Goal: Communication & Community: Answer question/provide support

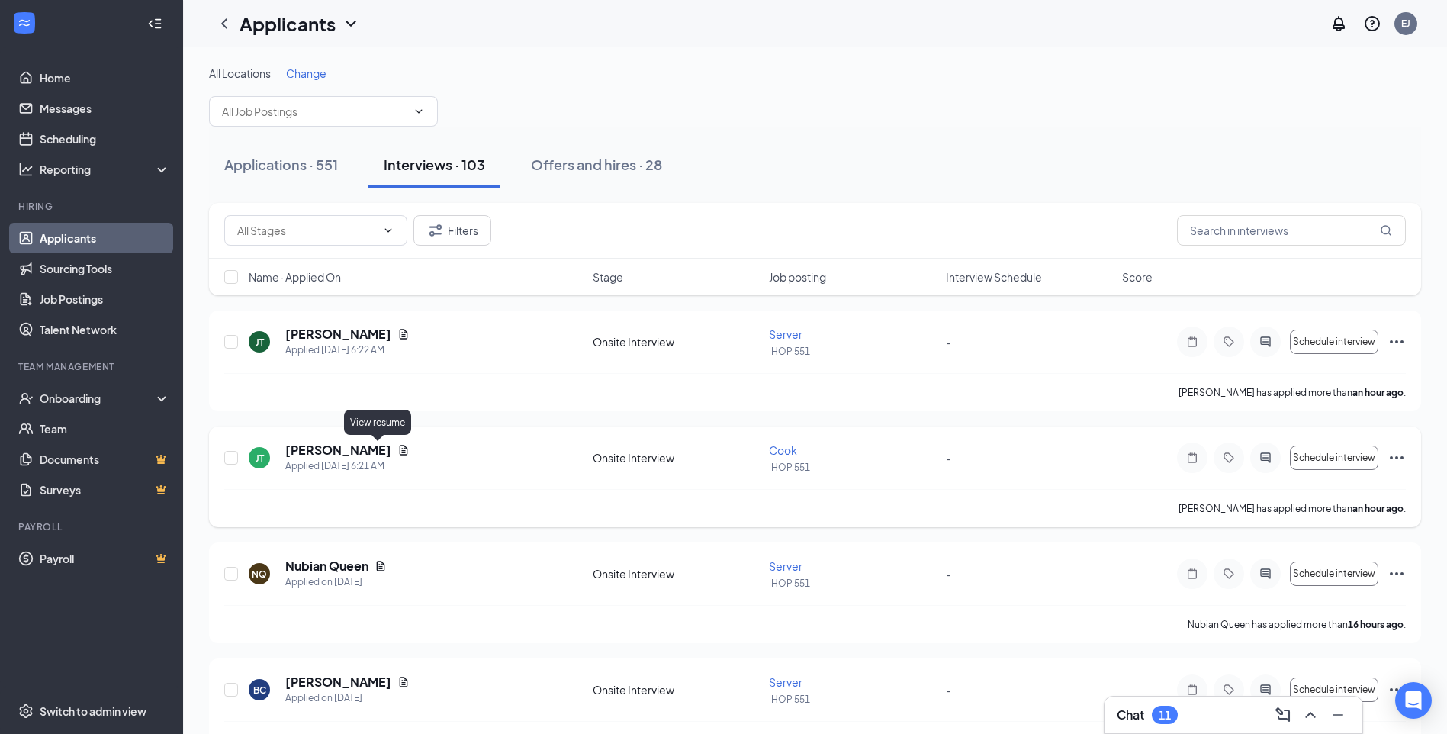
click at [400, 453] on icon "Document" at bounding box center [404, 450] width 8 height 10
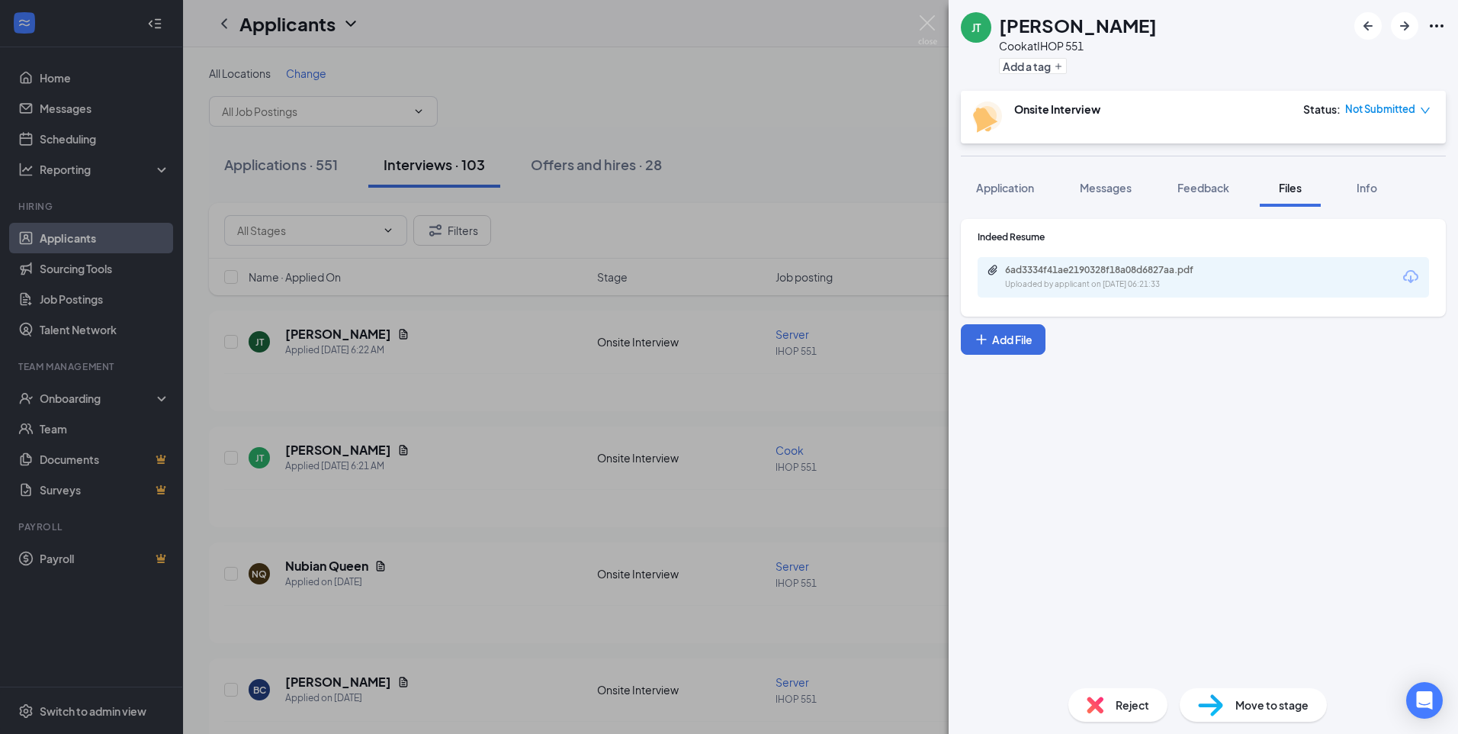
click at [1090, 281] on div "Uploaded by applicant on [DATE] 06:21:33" at bounding box center [1119, 284] width 229 height 12
click at [1109, 185] on span "Messages" at bounding box center [1106, 188] width 52 height 14
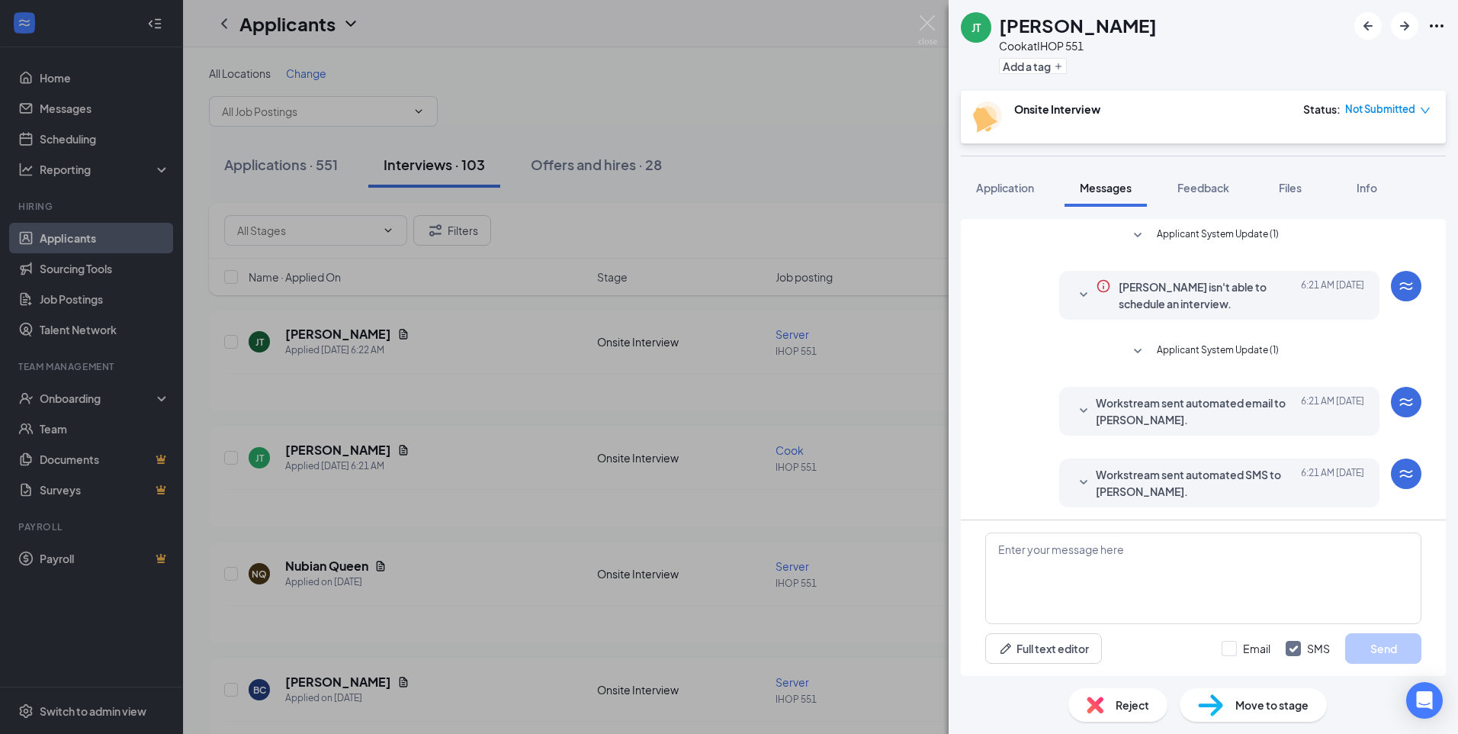
scroll to position [3, 0]
click at [1151, 553] on textarea at bounding box center [1203, 578] width 436 height 92
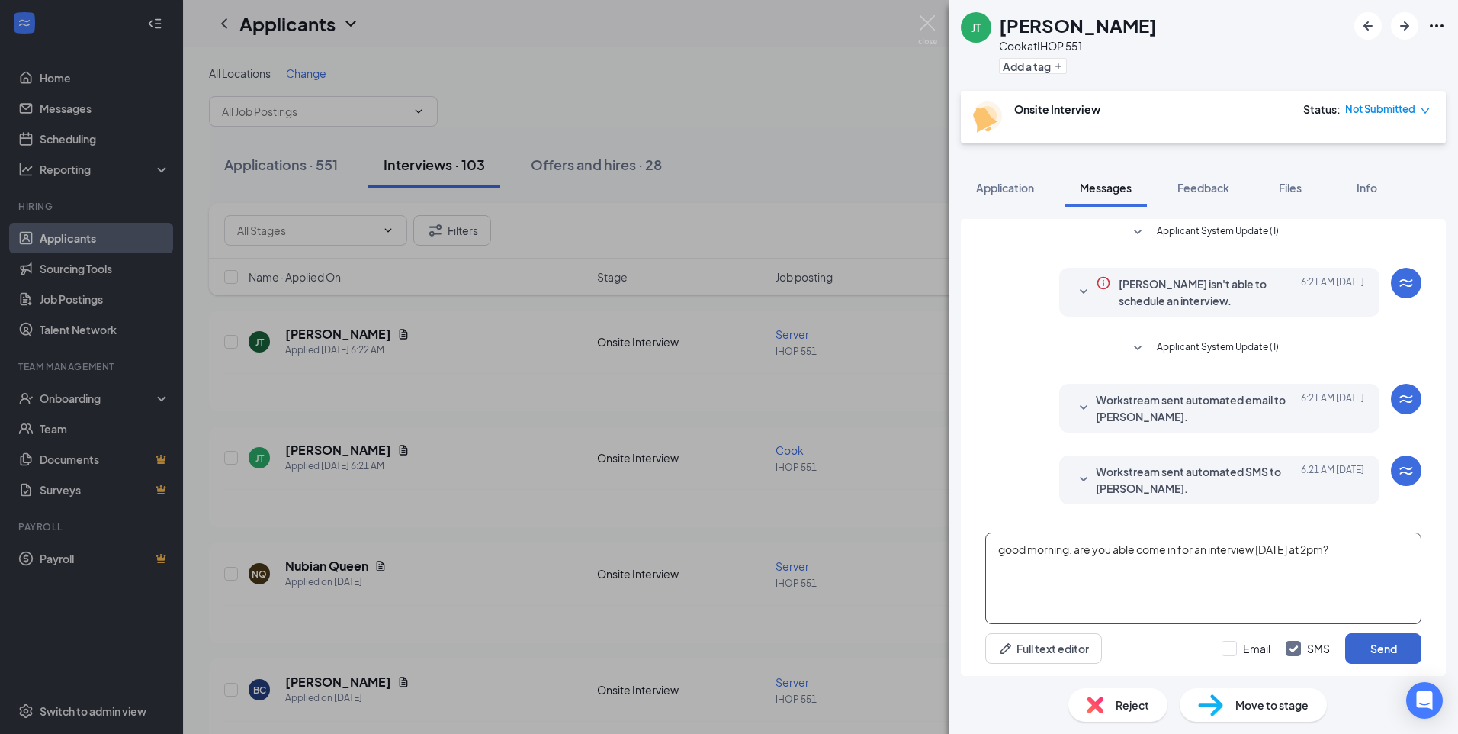
type textarea "good morning. are you able come in for an interview [DATE] at 2pm?"
click at [1376, 644] on button "Send" at bounding box center [1383, 648] width 76 height 31
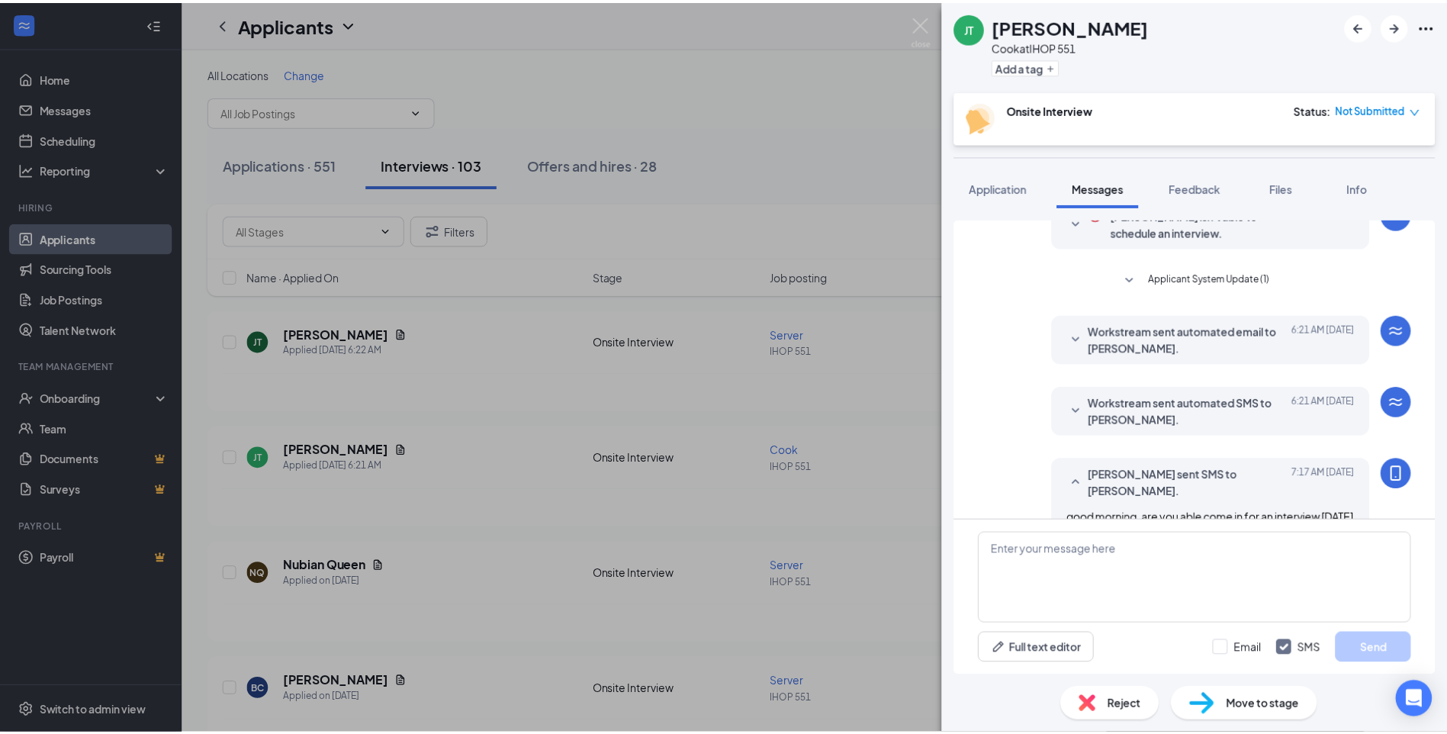
scroll to position [102, 0]
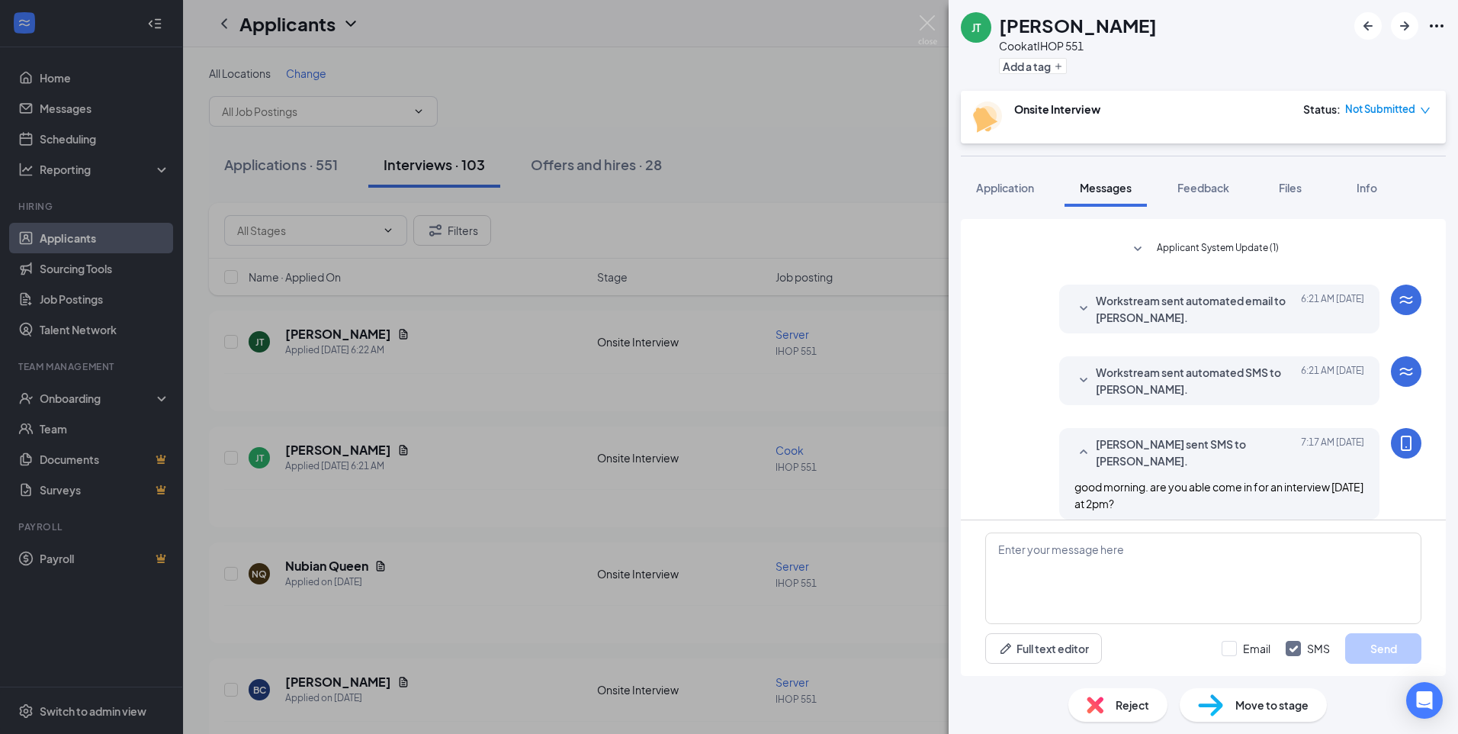
click at [504, 324] on div "[PERSON_NAME] [PERSON_NAME] at IHOP 551 Add a tag Onsite Interview Status : Not…" at bounding box center [729, 367] width 1458 height 734
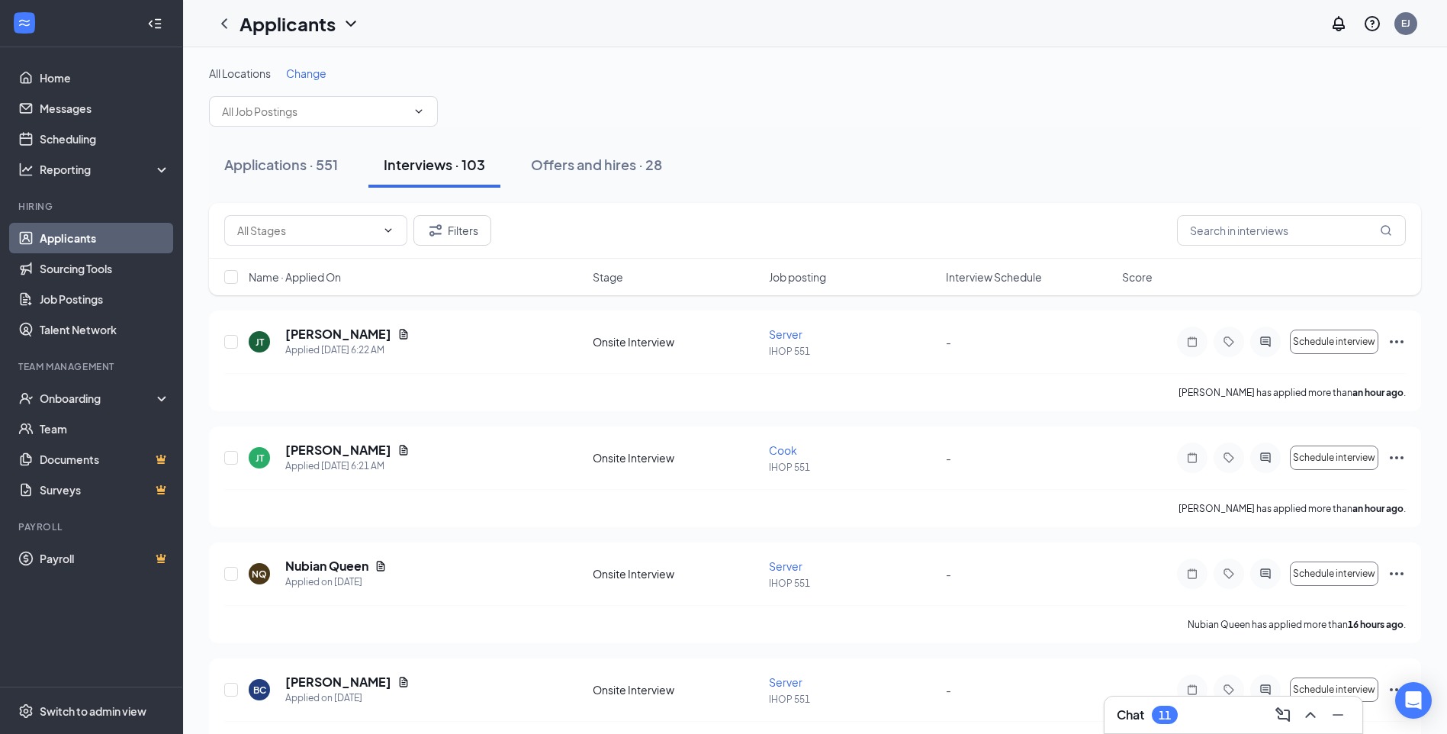
click at [1140, 718] on h3 "Chat" at bounding box center [1129, 714] width 27 height 17
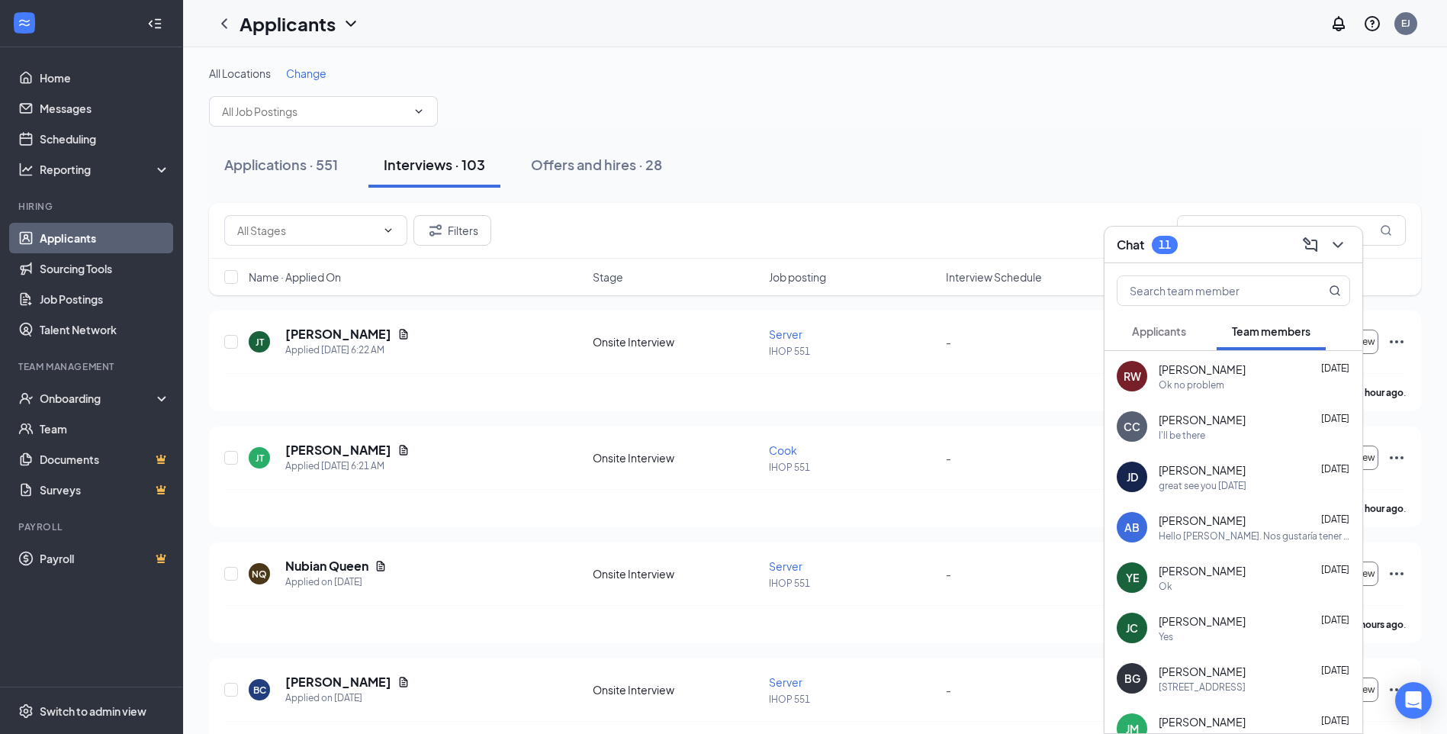
click at [1164, 332] on span "Applicants" at bounding box center [1159, 331] width 54 height 14
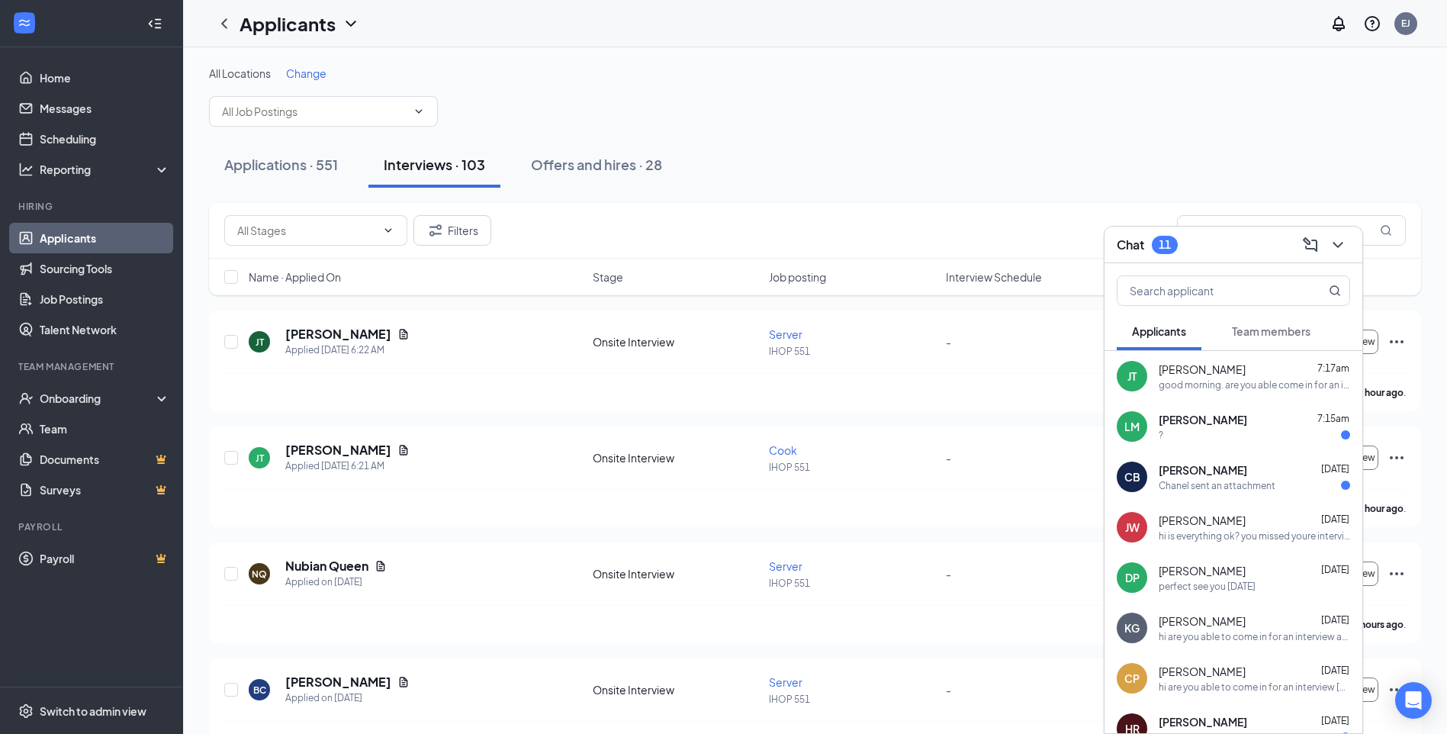
click at [1193, 482] on div "Chanel sent an attachment" at bounding box center [1216, 485] width 117 height 13
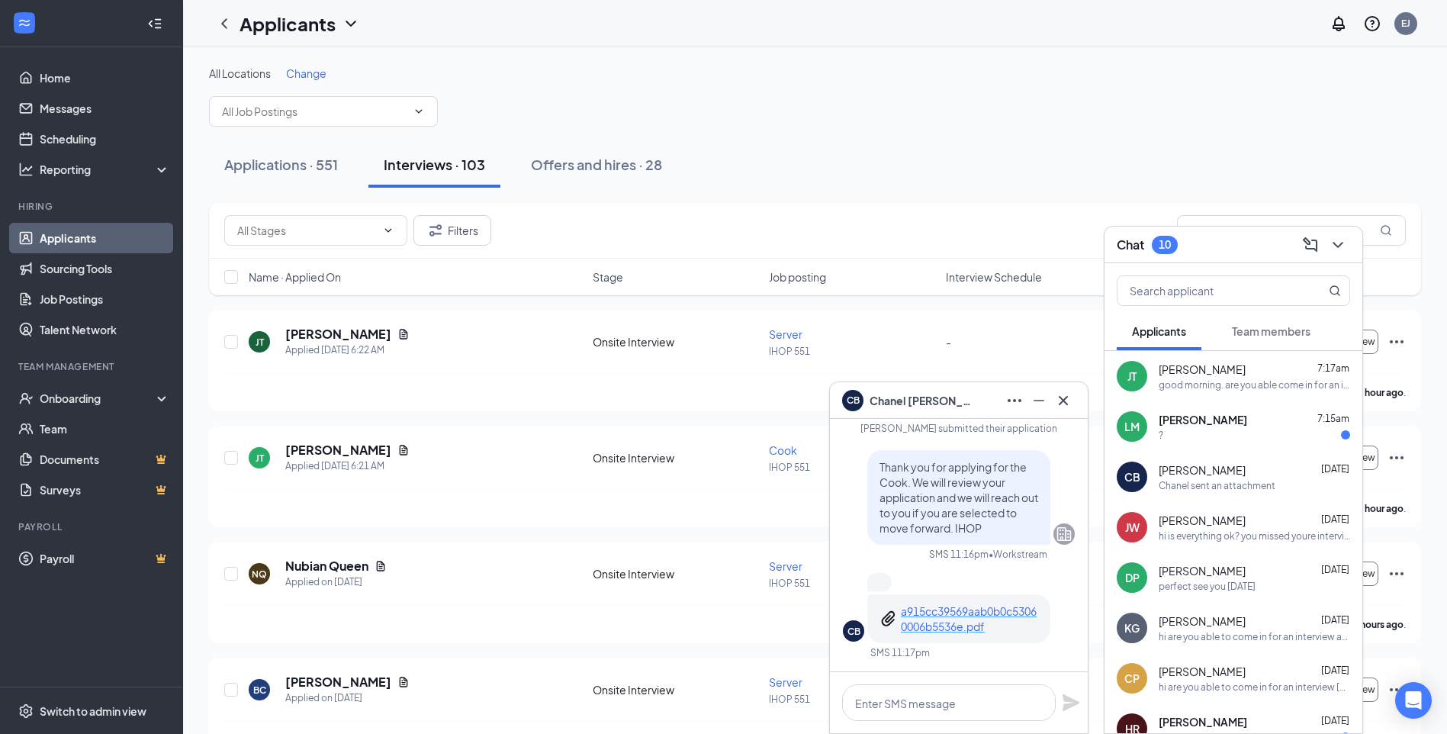
click at [952, 622] on p "a915cc39569aab0b0c53060006b5536e.pdf" at bounding box center [969, 618] width 137 height 31
click at [303, 78] on span "Change" at bounding box center [306, 73] width 40 height 14
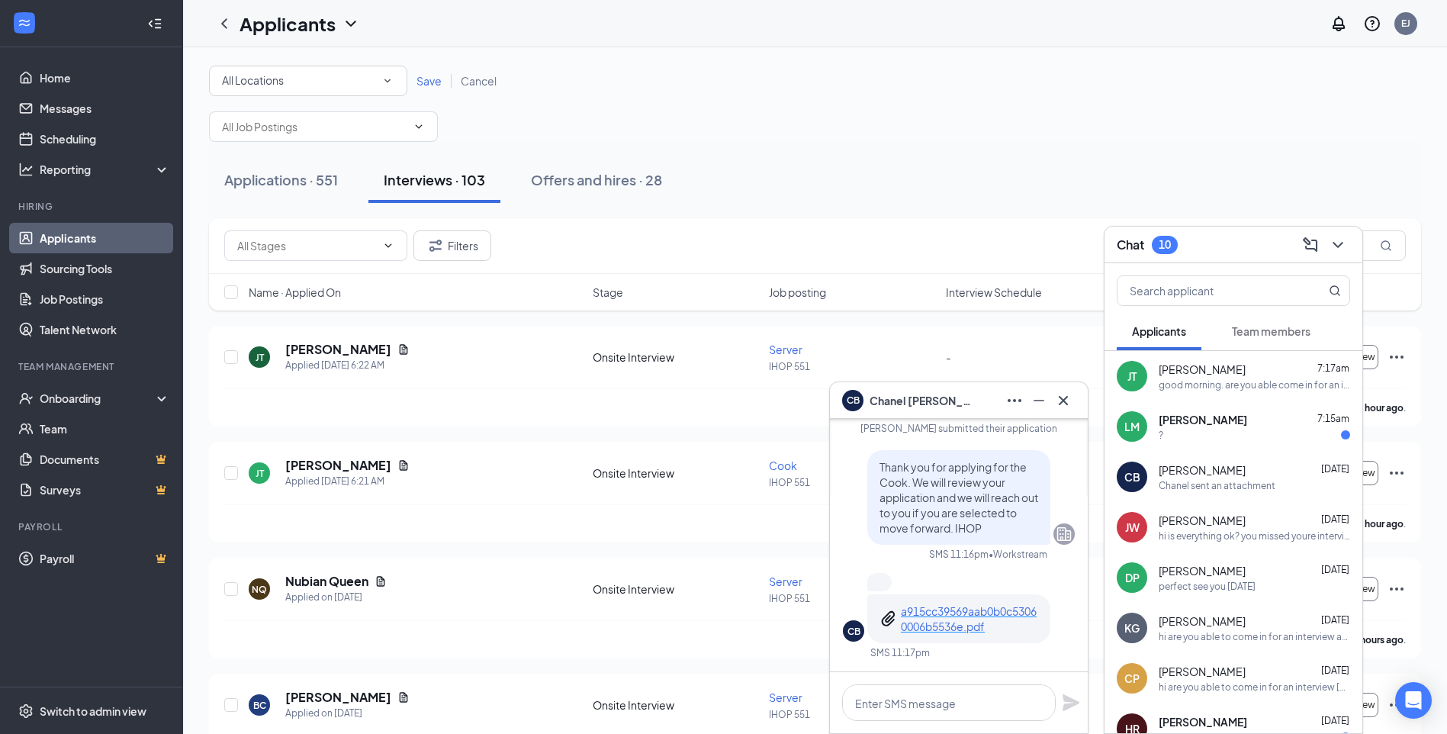
click at [298, 83] on div "All Locations" at bounding box center [308, 81] width 172 height 18
click at [259, 189] on span "IHOP 522" at bounding box center [244, 197] width 47 height 18
click at [433, 84] on span "Save" at bounding box center [428, 81] width 25 height 14
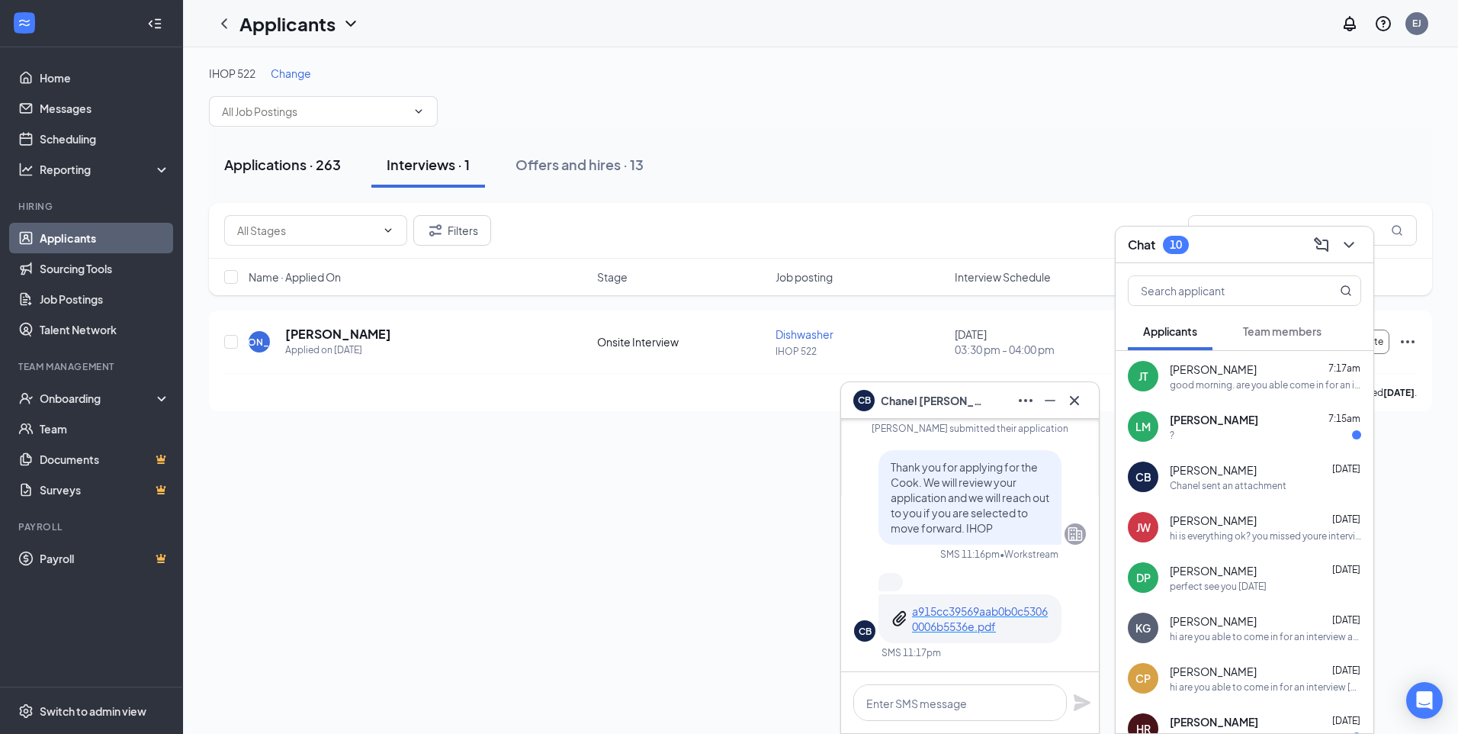
click at [282, 160] on div "Applications · 263" at bounding box center [282, 164] width 117 height 19
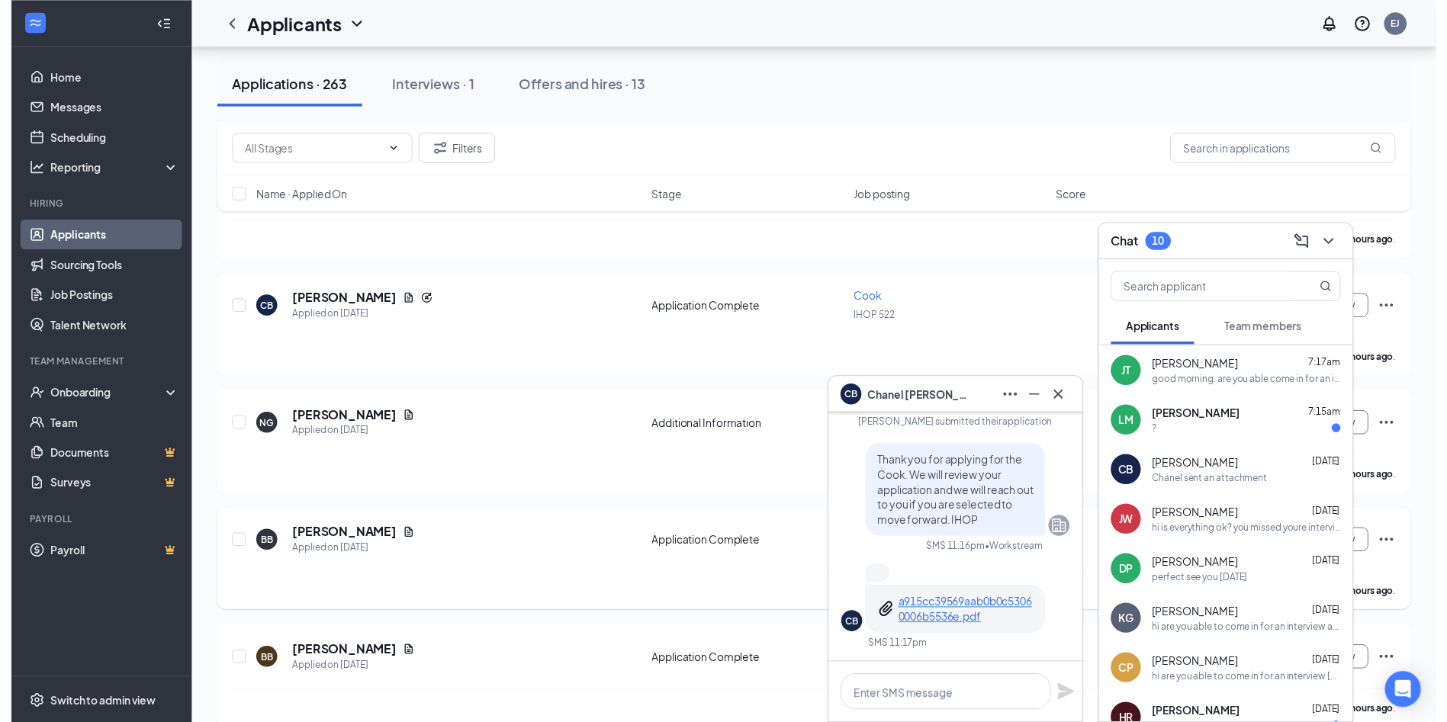
scroll to position [305, 0]
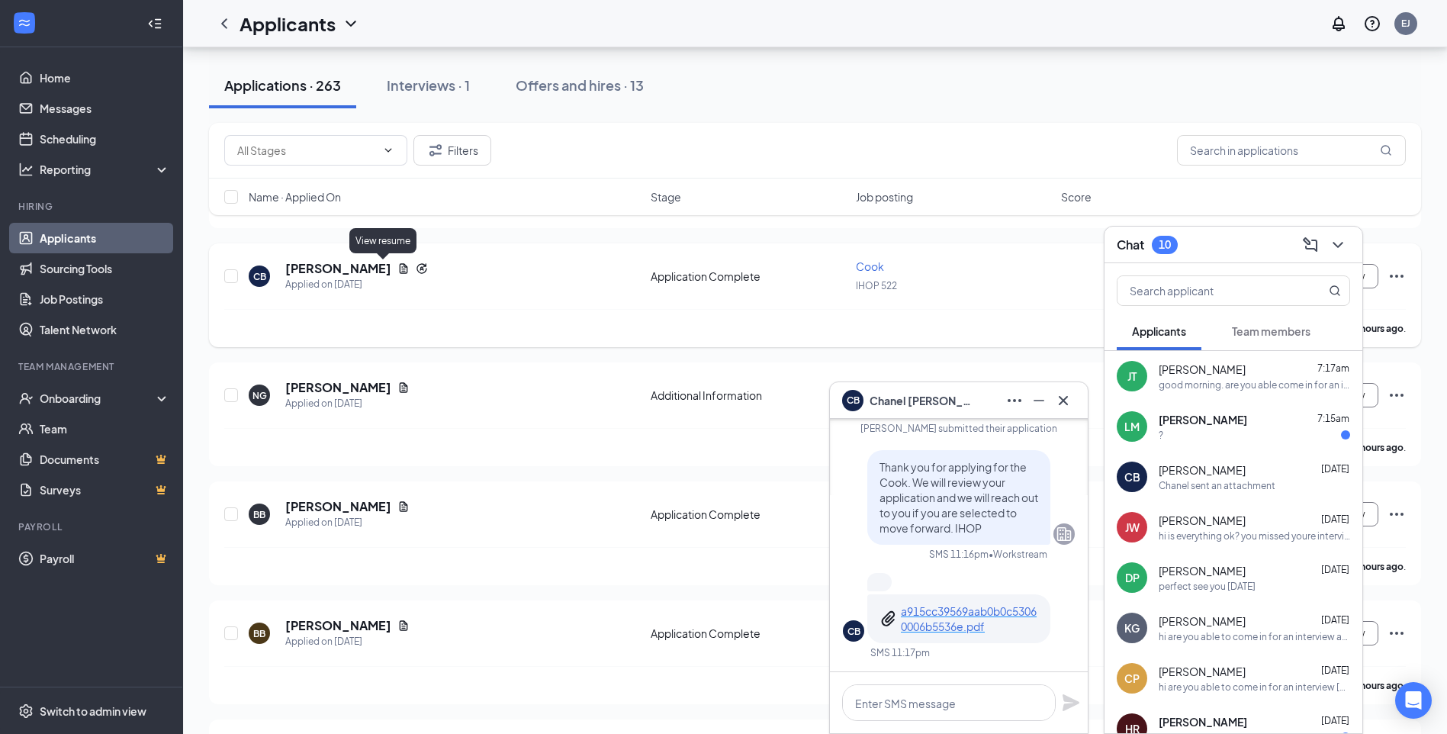
click at [400, 267] on icon "Document" at bounding box center [404, 268] width 8 height 10
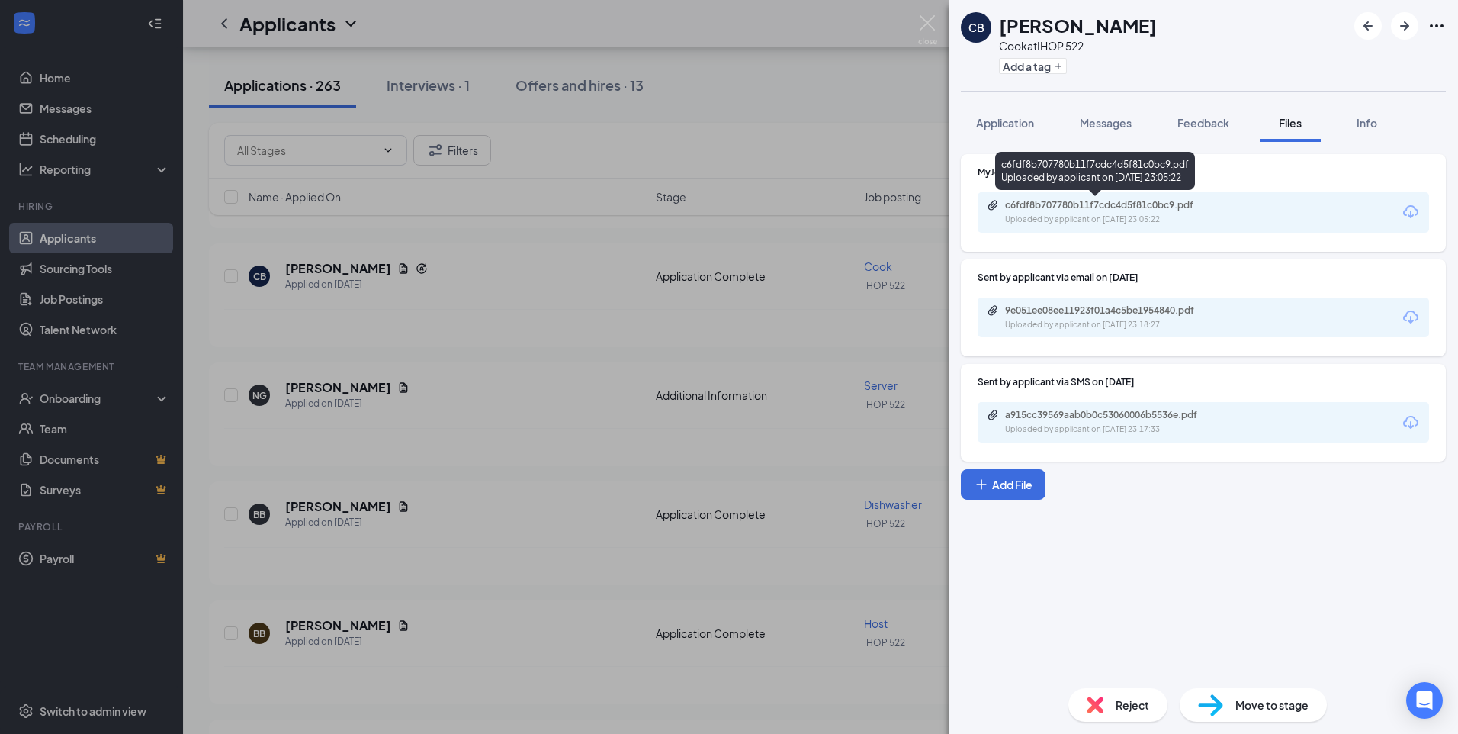
click at [1151, 211] on div "c6fdf8b707780b11f7cdc4d5f81c0bc9.pdf Uploaded by applicant on [DATE] 23:05:22" at bounding box center [1110, 212] width 247 height 27
drag, startPoint x: 866, startPoint y: 89, endPoint x: 824, endPoint y: 71, distance: 45.8
click at [866, 89] on div "CB [PERSON_NAME] [PERSON_NAME] at IHOP 522 Add a tag Application Messages Feedb…" at bounding box center [729, 367] width 1458 height 734
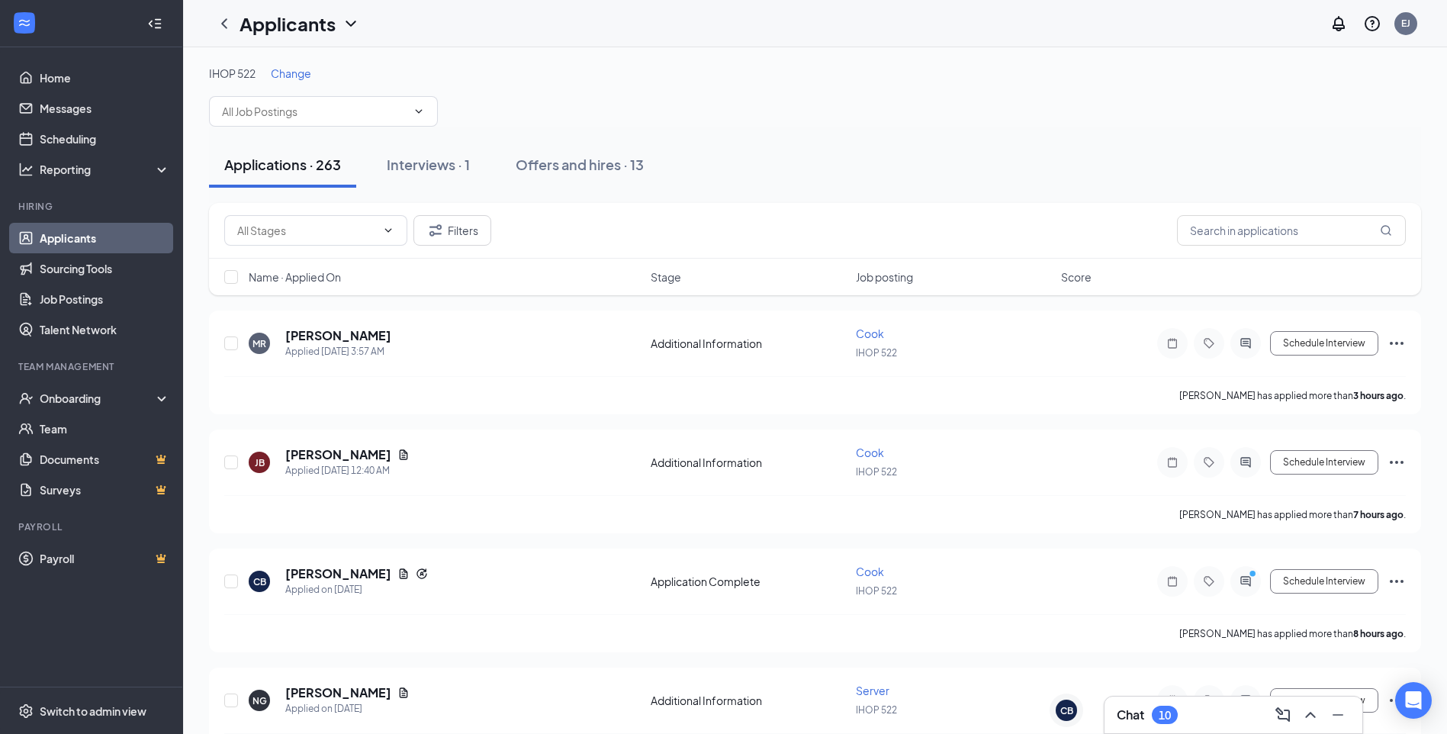
click at [291, 73] on span "Change" at bounding box center [291, 73] width 40 height 14
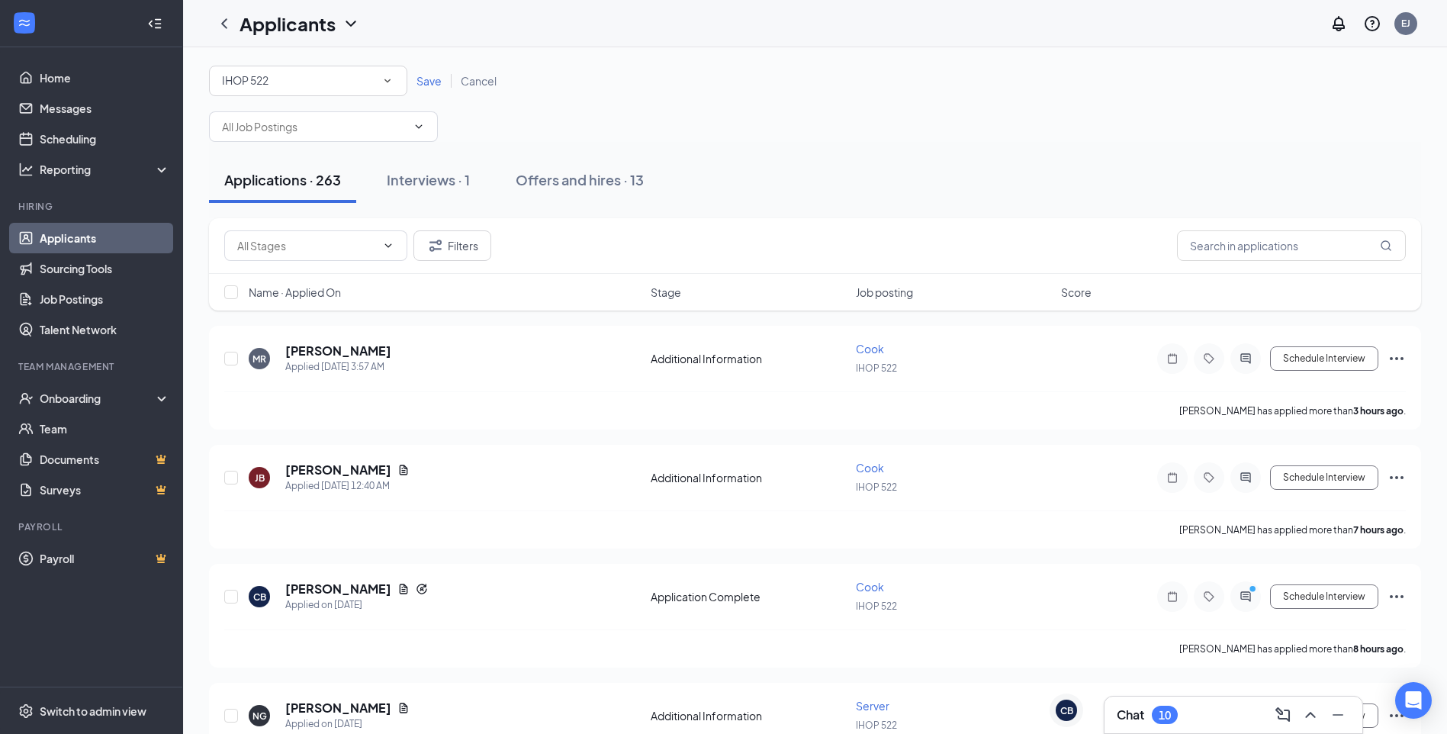
click at [307, 97] on div "All Locations IHOP 522 Save Cancel" at bounding box center [815, 104] width 1212 height 76
click at [308, 91] on div "All Locations IHOP 522" at bounding box center [308, 81] width 198 height 31
click at [268, 229] on span "IHOP 551" at bounding box center [244, 233] width 47 height 14
click at [426, 82] on span "Save" at bounding box center [428, 81] width 25 height 14
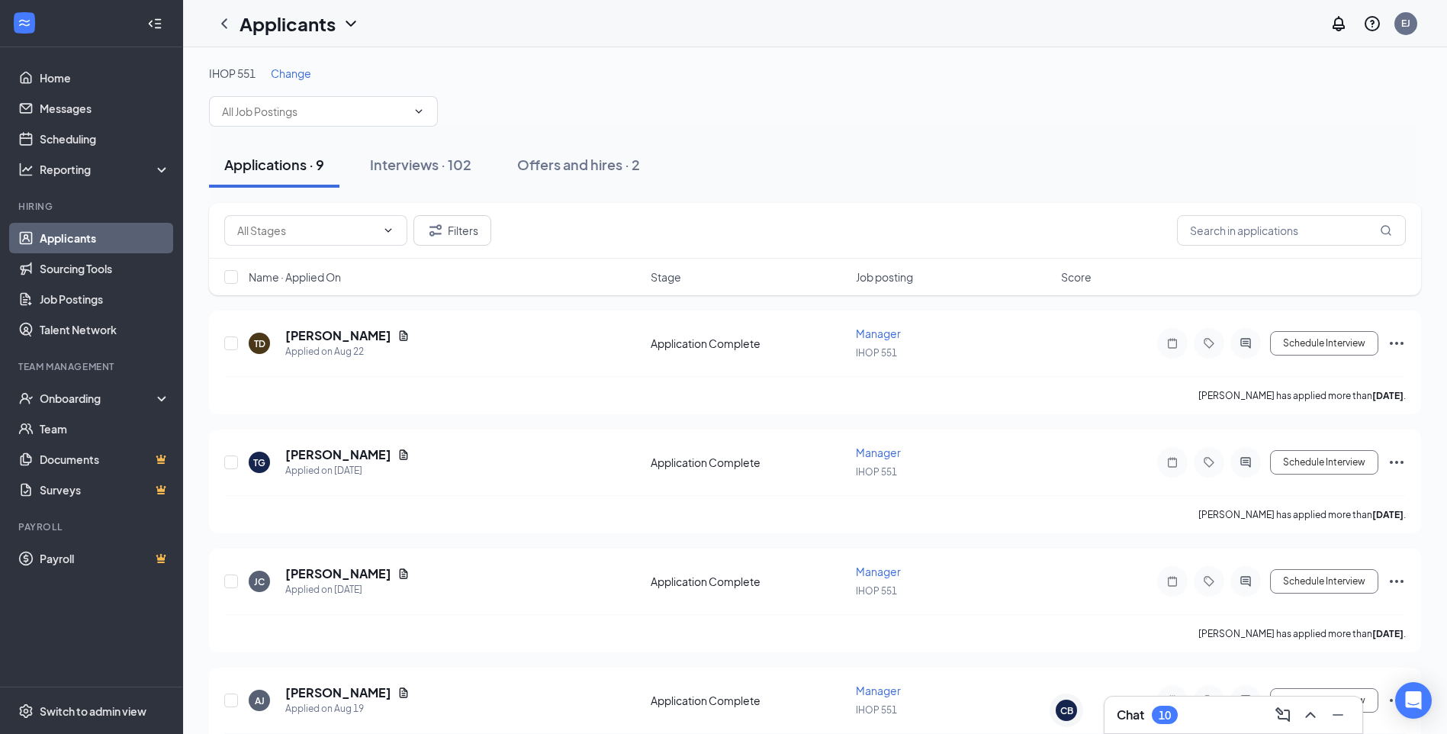
click at [1132, 707] on h3 "Chat" at bounding box center [1129, 714] width 27 height 17
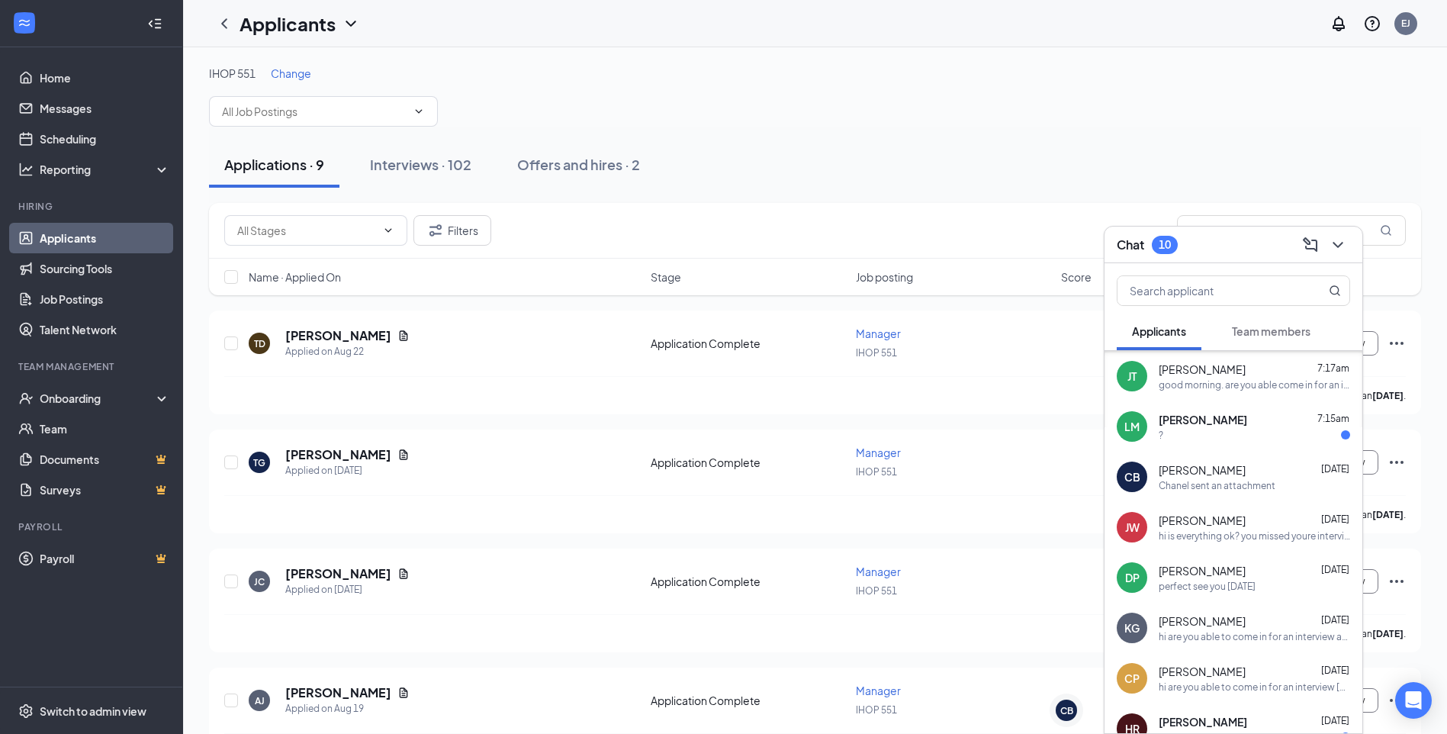
scroll to position [305, 0]
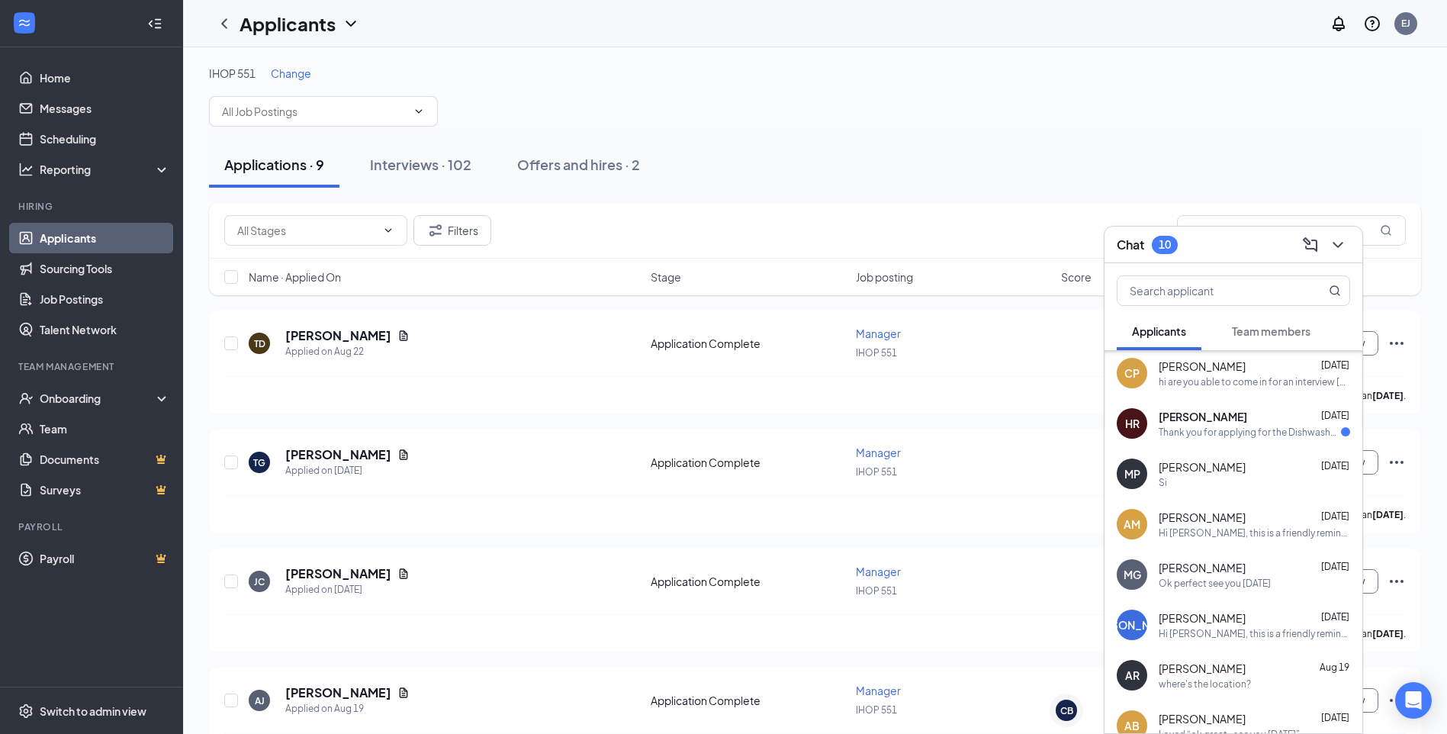
click at [1201, 425] on div "Thank you for applying for the Dishwasher. We will review your application and …" at bounding box center [1249, 431] width 182 height 13
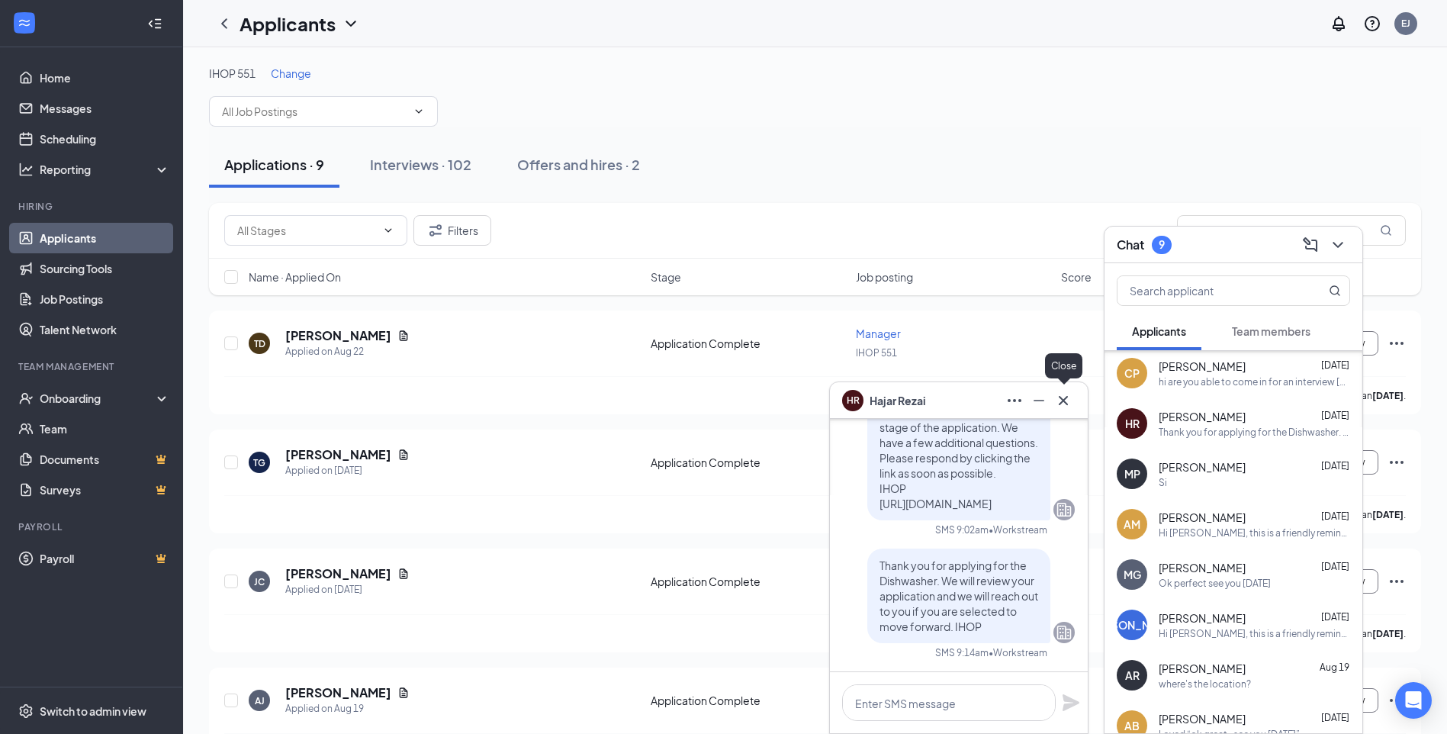
click at [1058, 399] on icon "Cross" at bounding box center [1063, 400] width 18 height 18
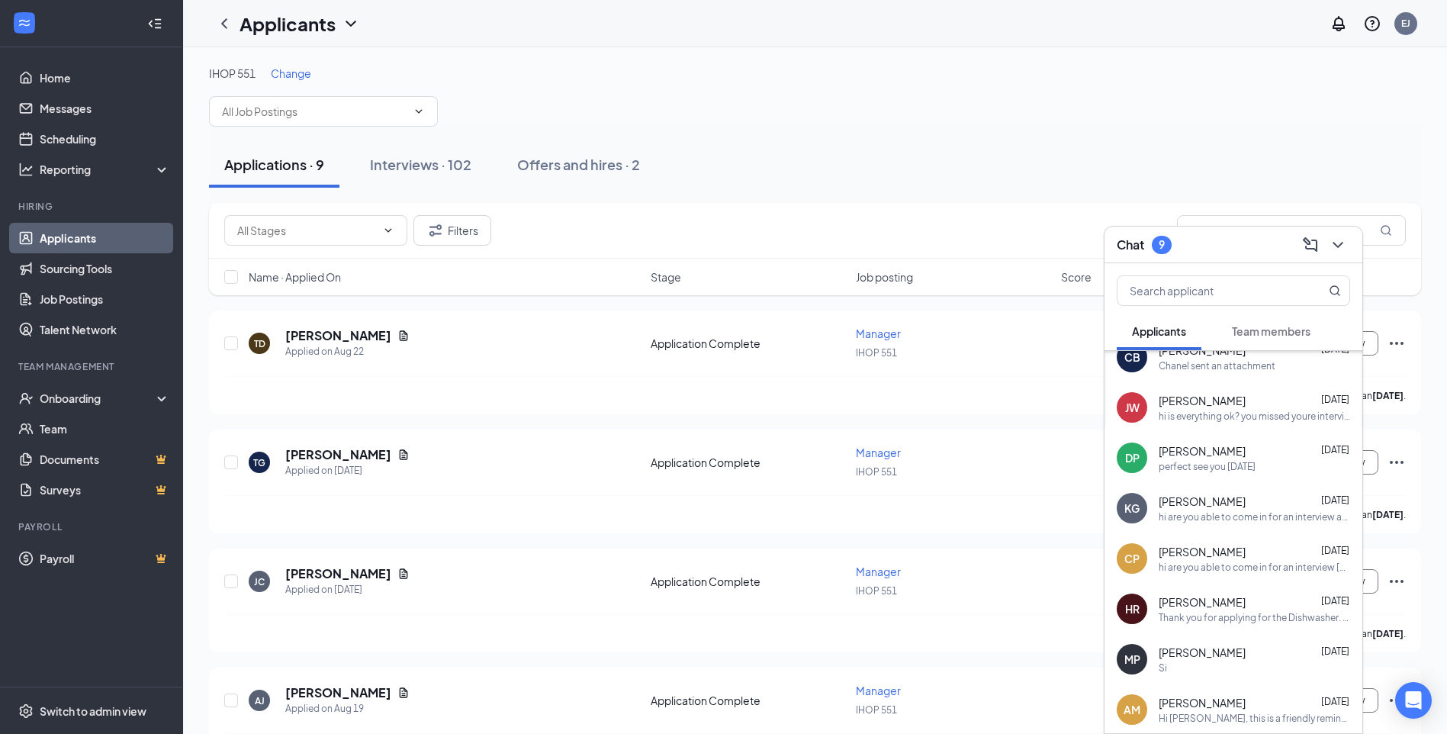
scroll to position [0, 0]
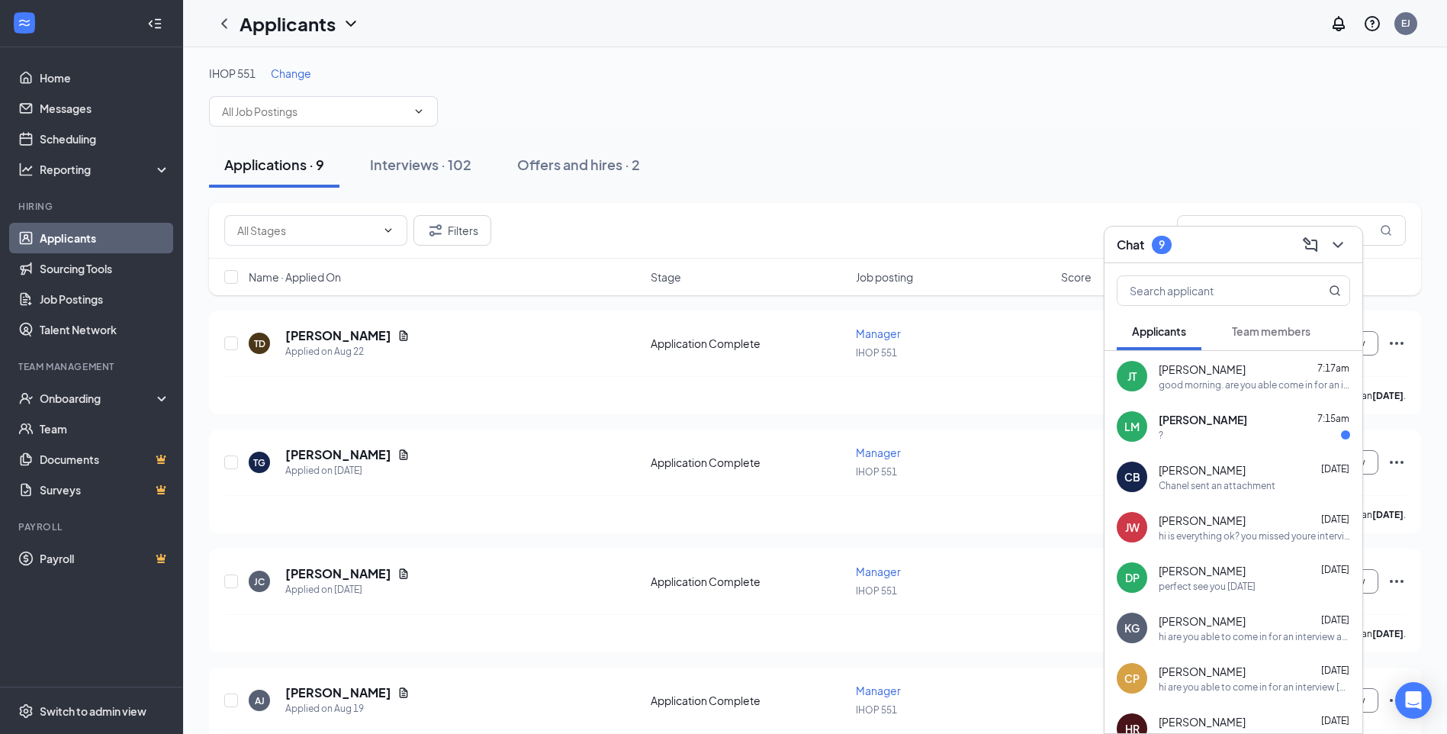
click at [1185, 429] on div "?" at bounding box center [1253, 435] width 191 height 13
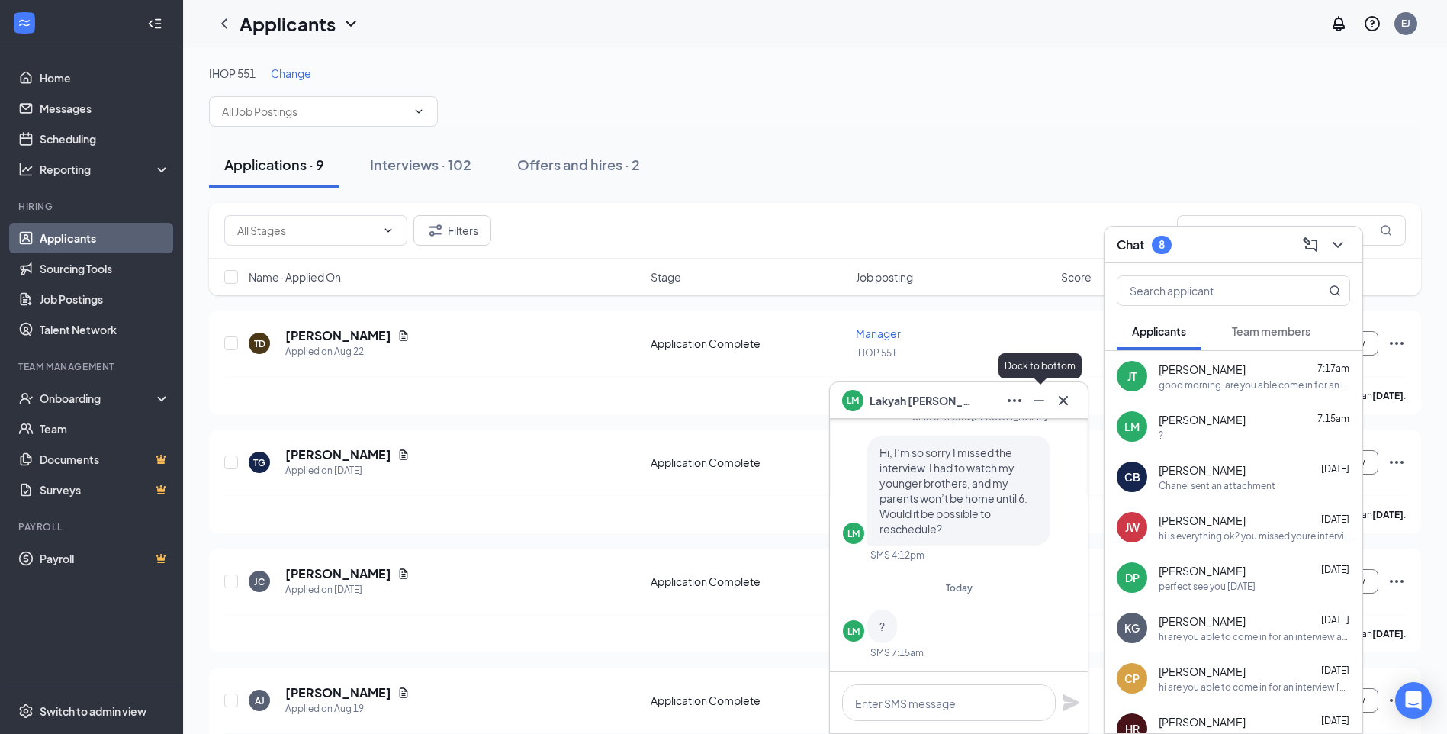
click at [1039, 407] on icon "Minimize" at bounding box center [1038, 400] width 18 height 18
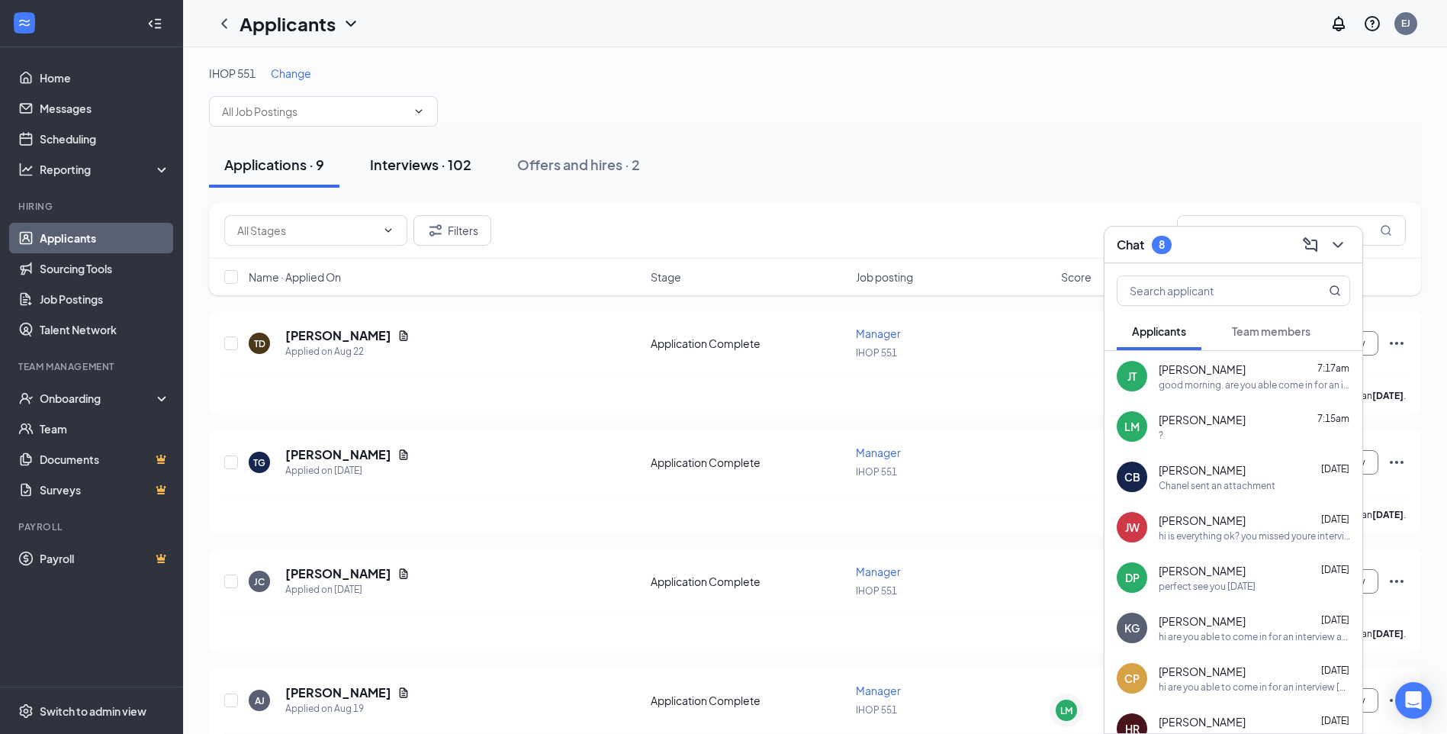
click at [398, 171] on div "Interviews · 102" at bounding box center [420, 164] width 101 height 19
